Goal: Task Accomplishment & Management: Use online tool/utility

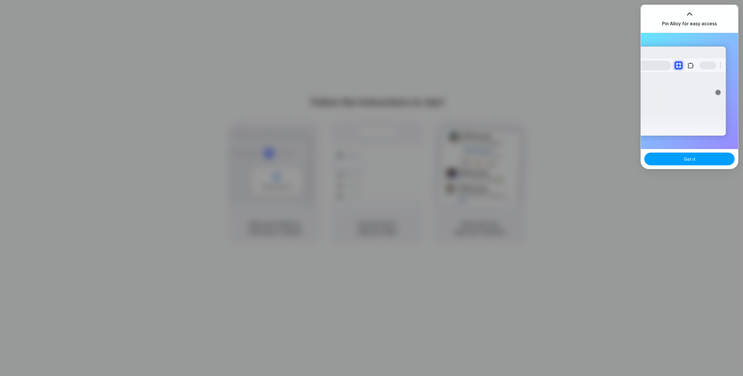
click at [685, 160] on span "Got it" at bounding box center [690, 159] width 12 height 6
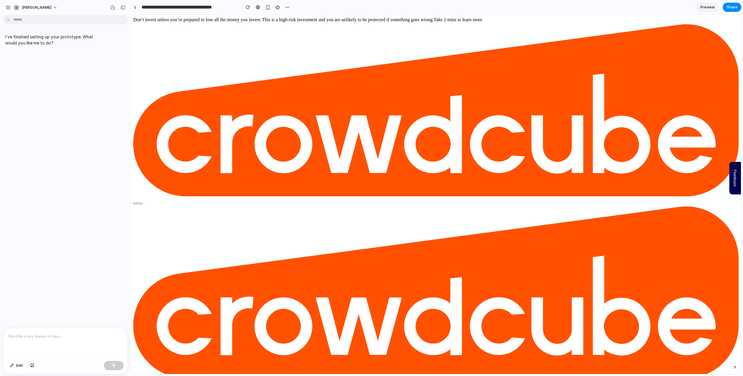
click at [54, 338] on div at bounding box center [65, 343] width 124 height 31
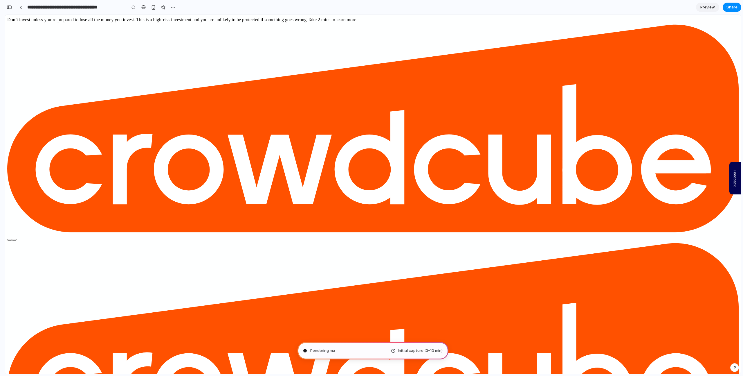
type input "**********"
